Goal: Information Seeking & Learning: Learn about a topic

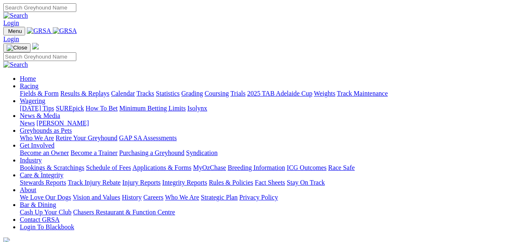
scroll to position [214, 0]
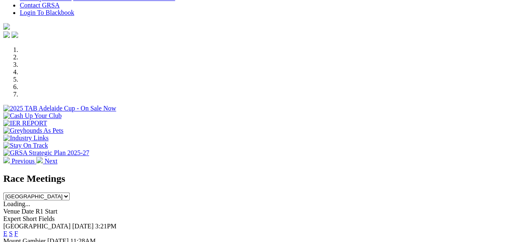
click at [18, 230] on link "F" at bounding box center [16, 233] width 4 height 7
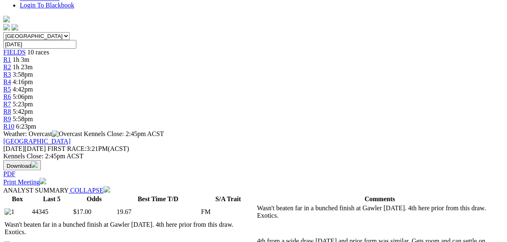
scroll to position [257, 0]
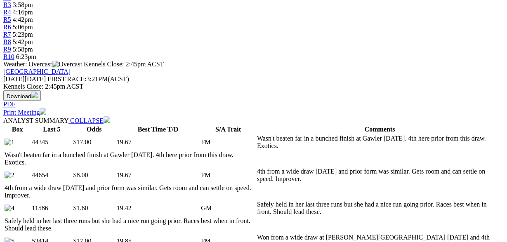
scroll to position [300, 0]
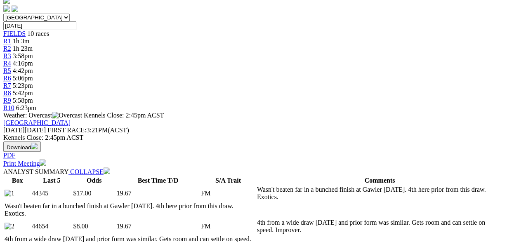
scroll to position [43, 0]
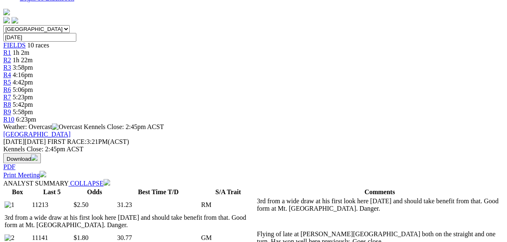
scroll to position [257, 0]
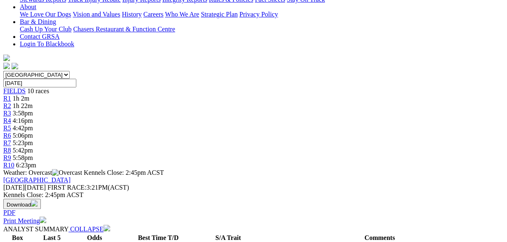
scroll to position [0, 0]
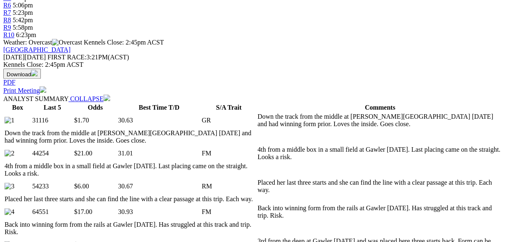
scroll to position [343, 0]
